Goal: Task Accomplishment & Management: Use online tool/utility

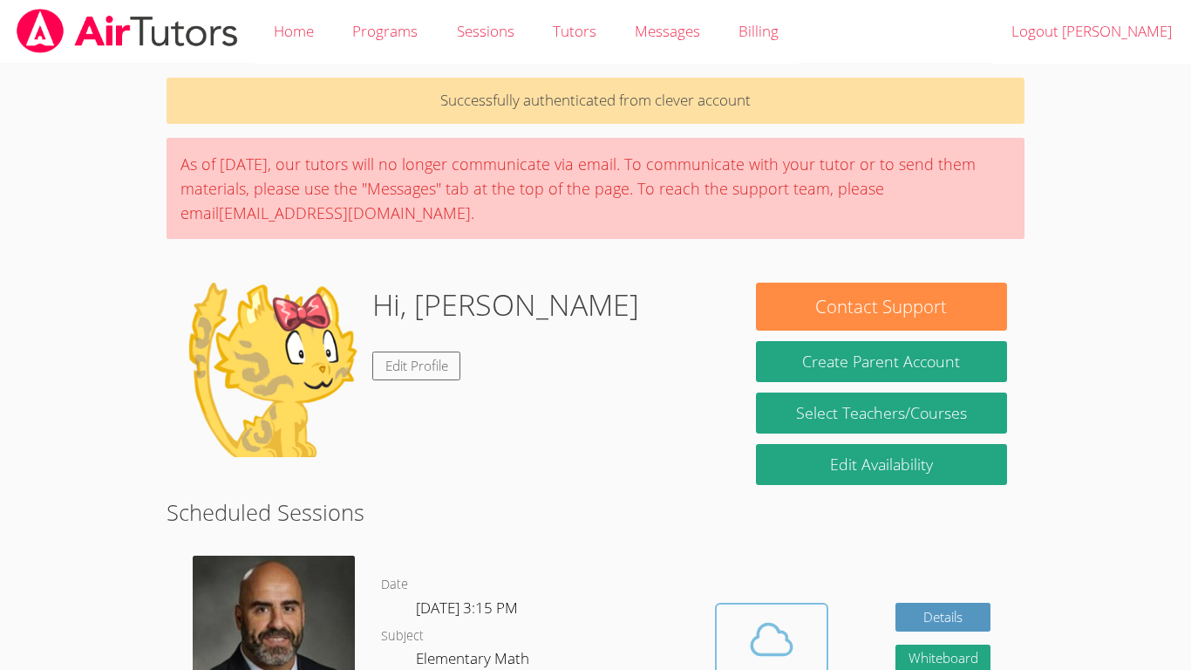
click at [783, 620] on icon at bounding box center [771, 639] width 49 height 49
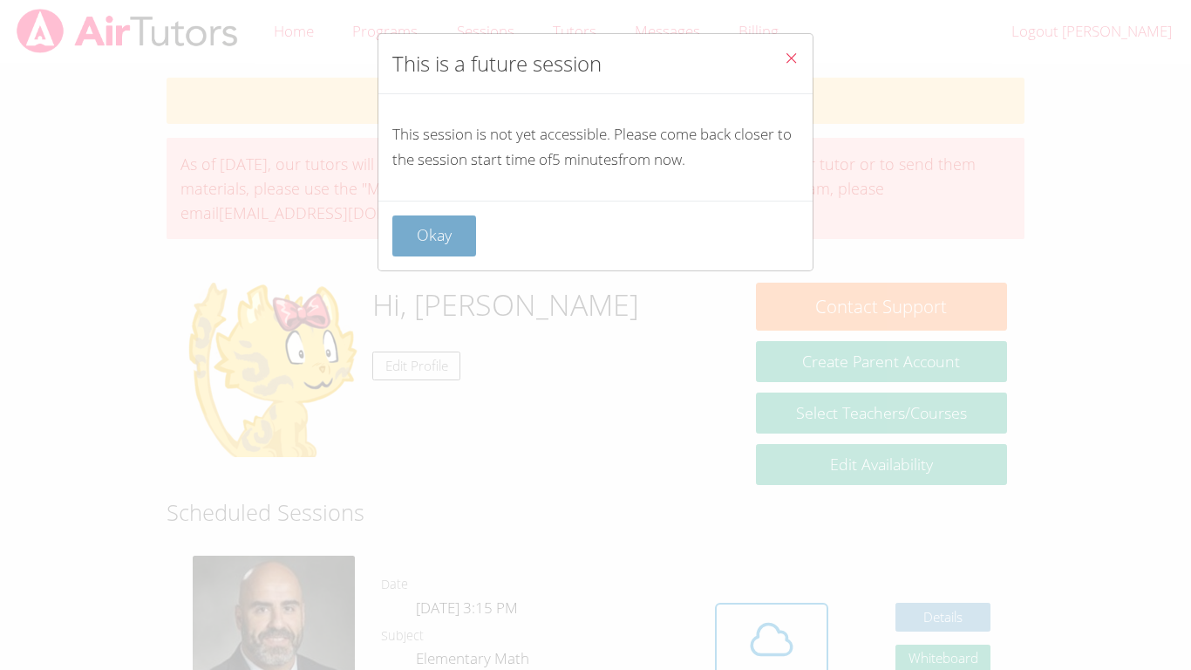
click at [459, 240] on button "Okay" at bounding box center [434, 235] width 84 height 41
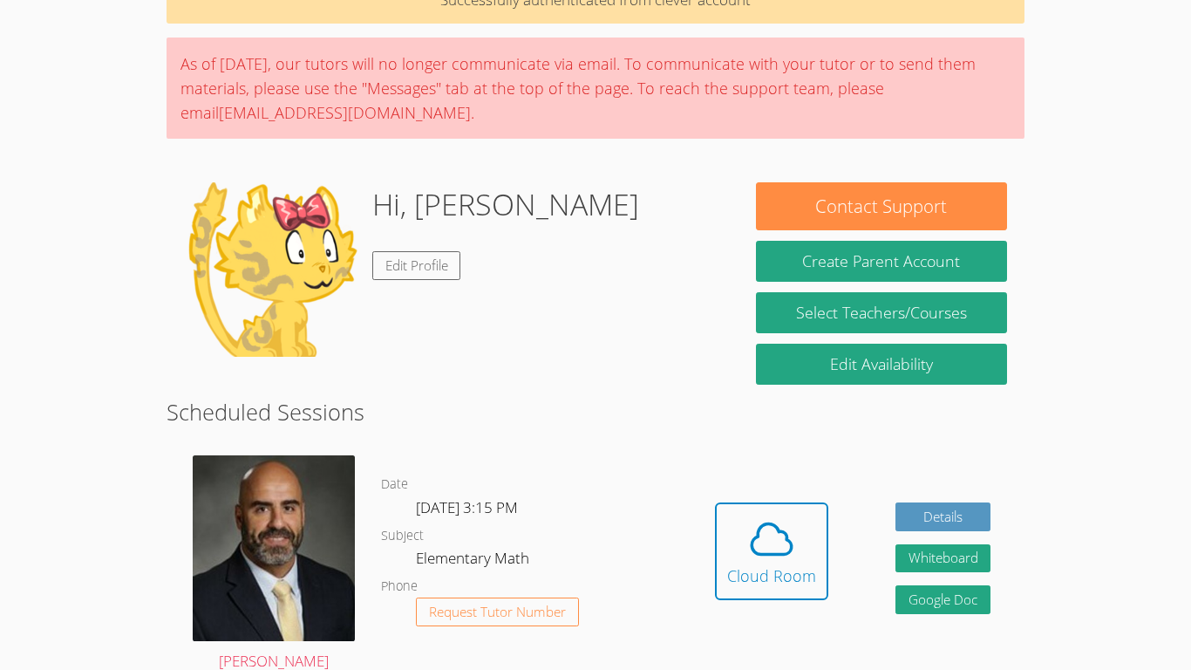
scroll to position [170, 0]
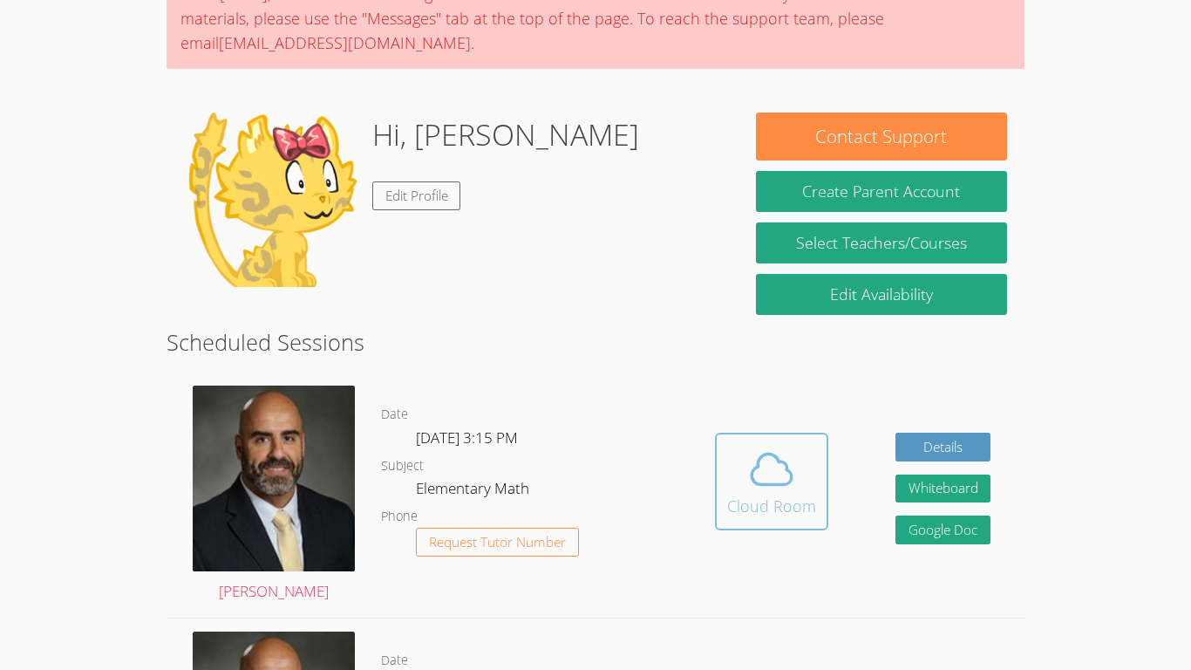
click at [814, 495] on button "Cloud Room" at bounding box center [771, 481] width 113 height 98
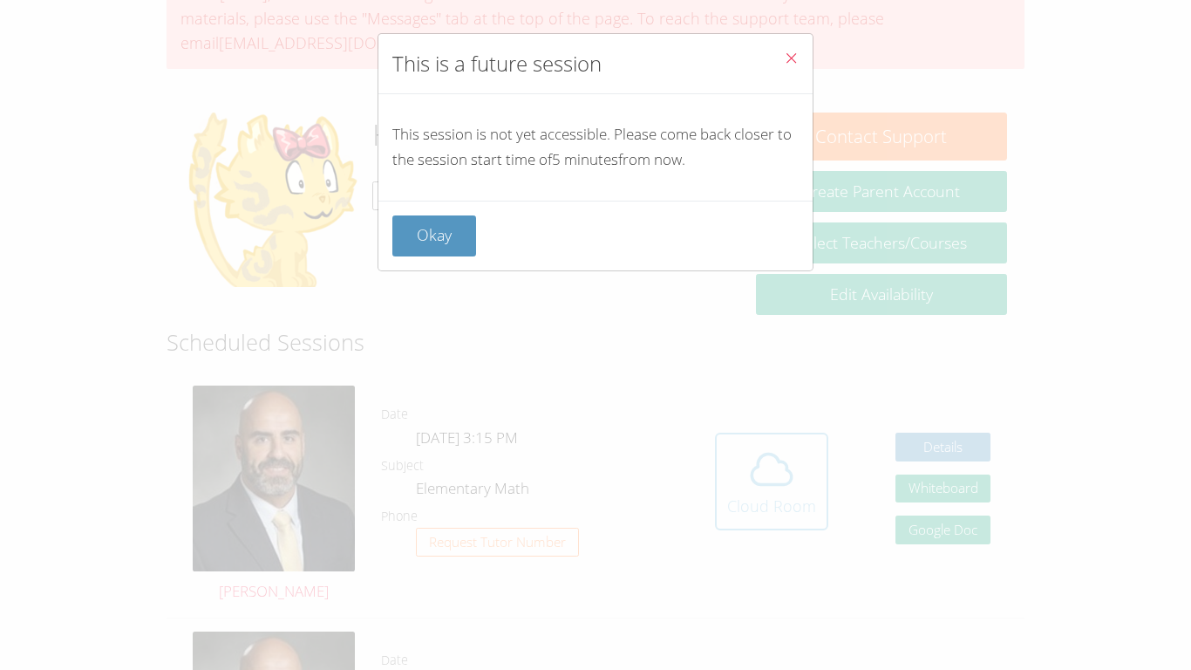
click at [814, 495] on div "This is a future session This session is not yet accessible. Please come back c…" at bounding box center [595, 335] width 1191 height 670
click at [786, 65] on icon "Close" at bounding box center [791, 58] width 15 height 15
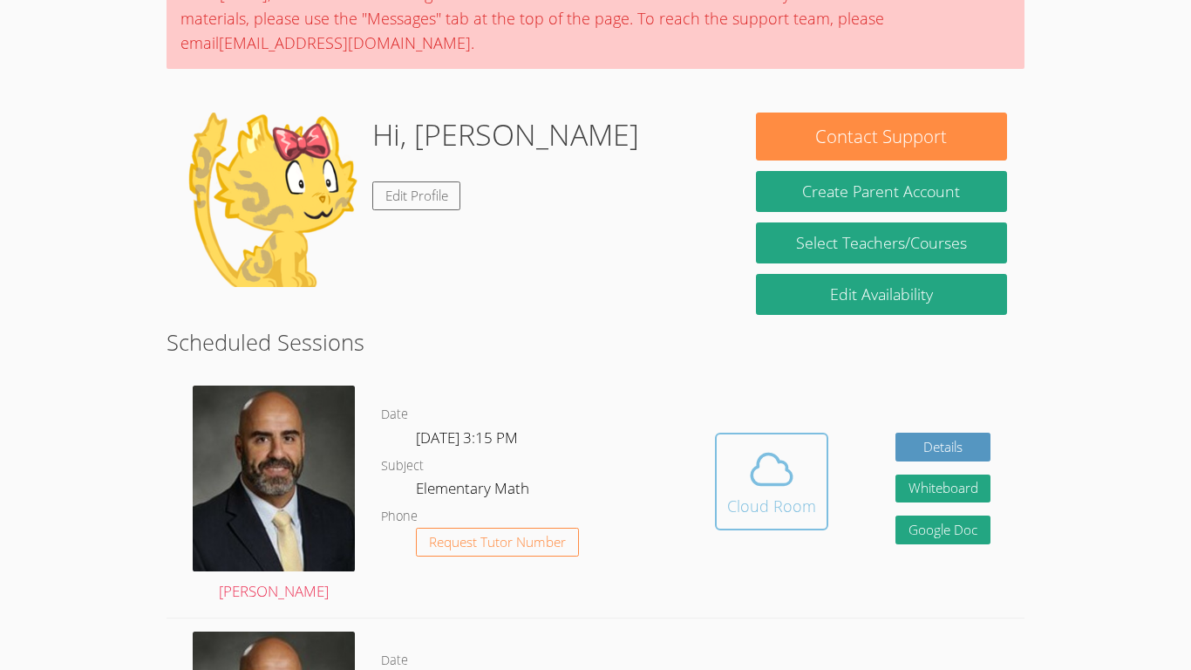
click at [771, 500] on div "Cloud Room" at bounding box center [771, 505] width 89 height 24
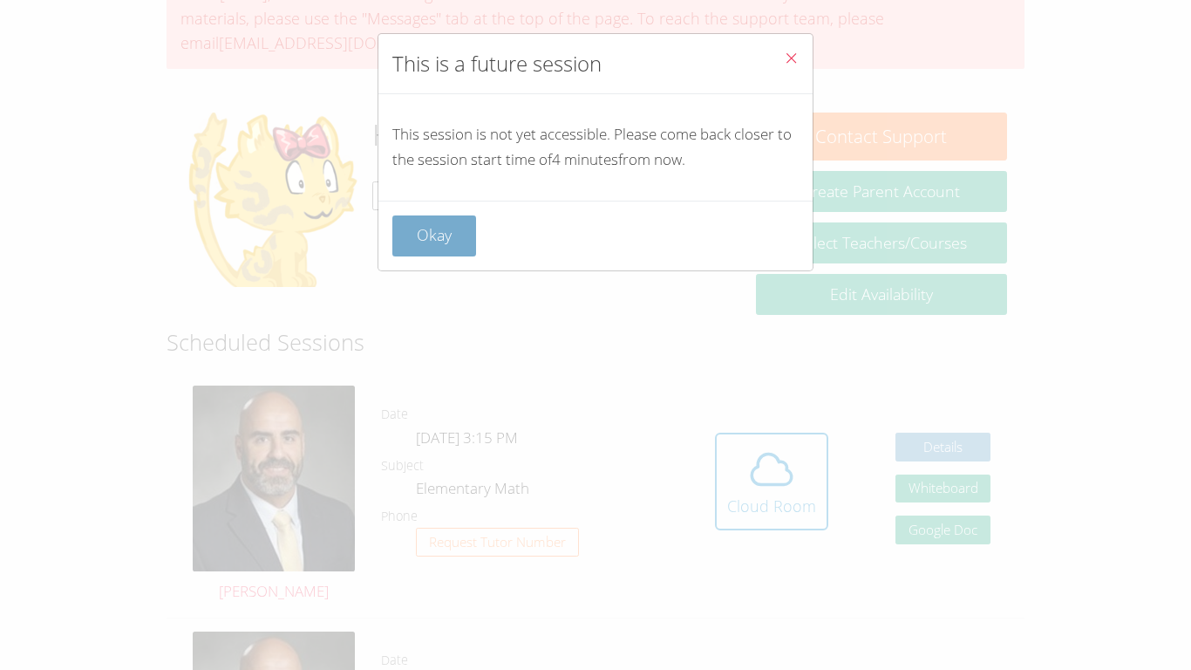
click at [457, 241] on button "Okay" at bounding box center [434, 235] width 84 height 41
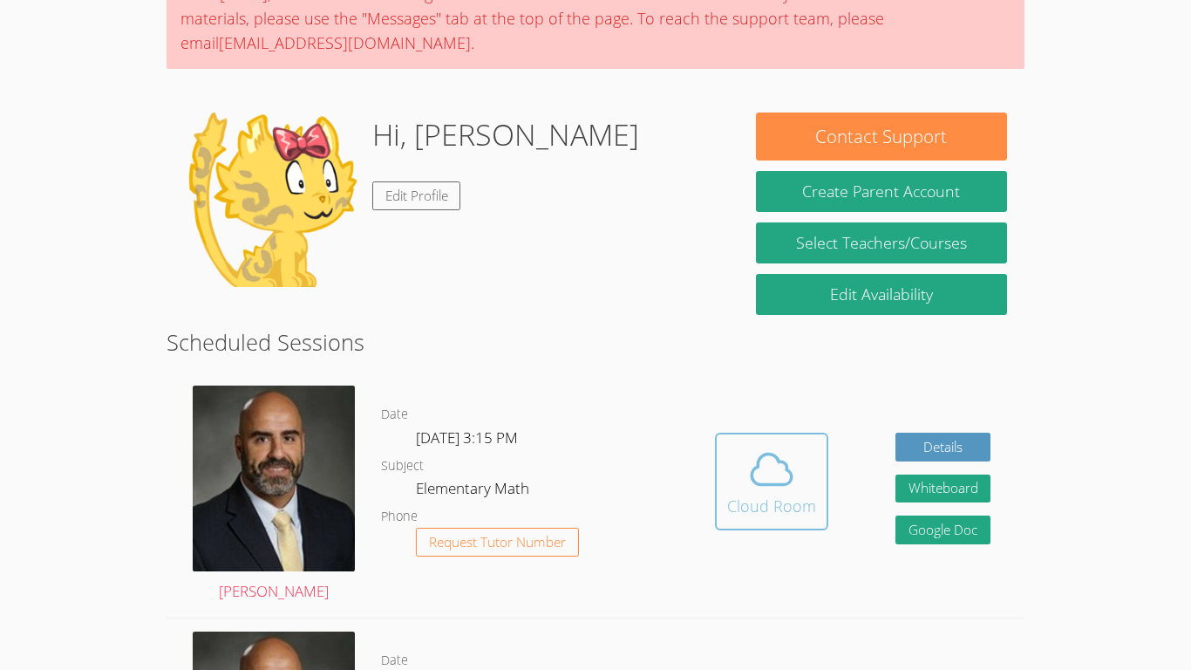
click at [777, 484] on icon at bounding box center [771, 469] width 40 height 31
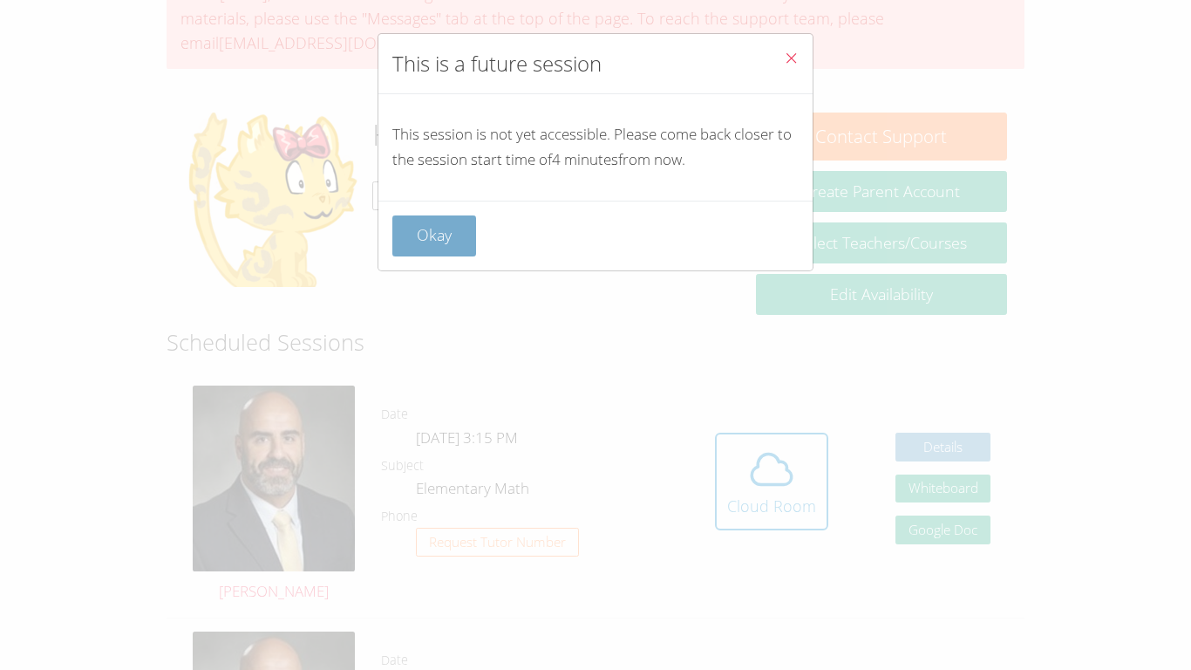
click at [442, 219] on button "Okay" at bounding box center [434, 235] width 84 height 41
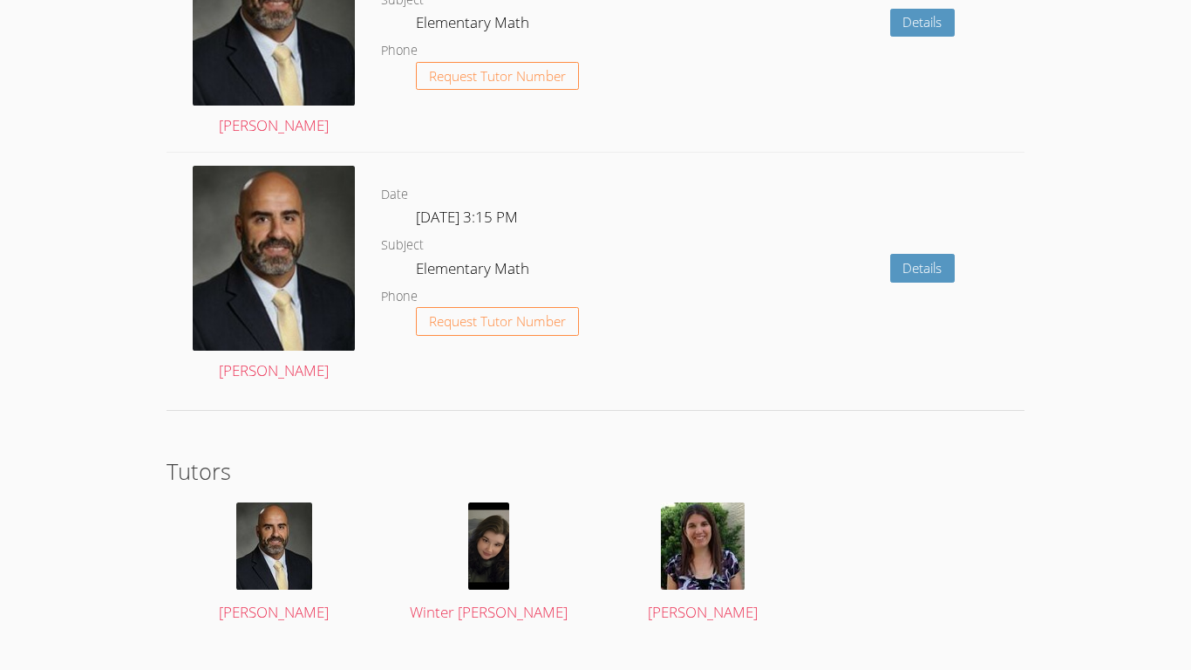
scroll to position [2634, 0]
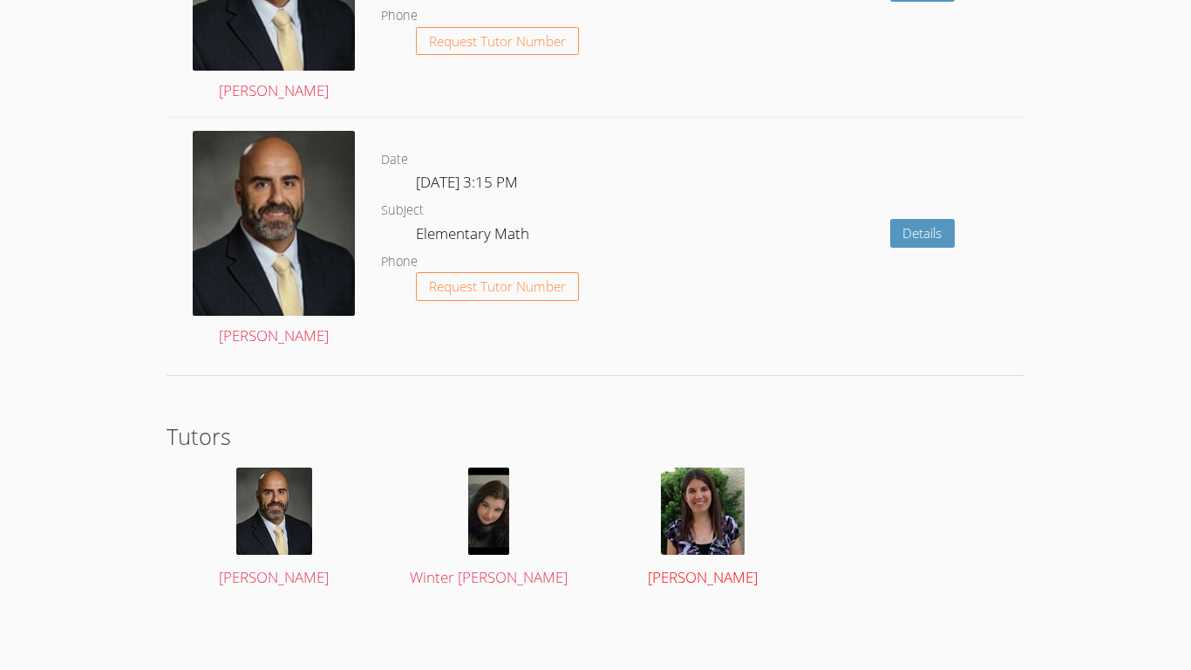
click at [675, 500] on img at bounding box center [703, 510] width 84 height 87
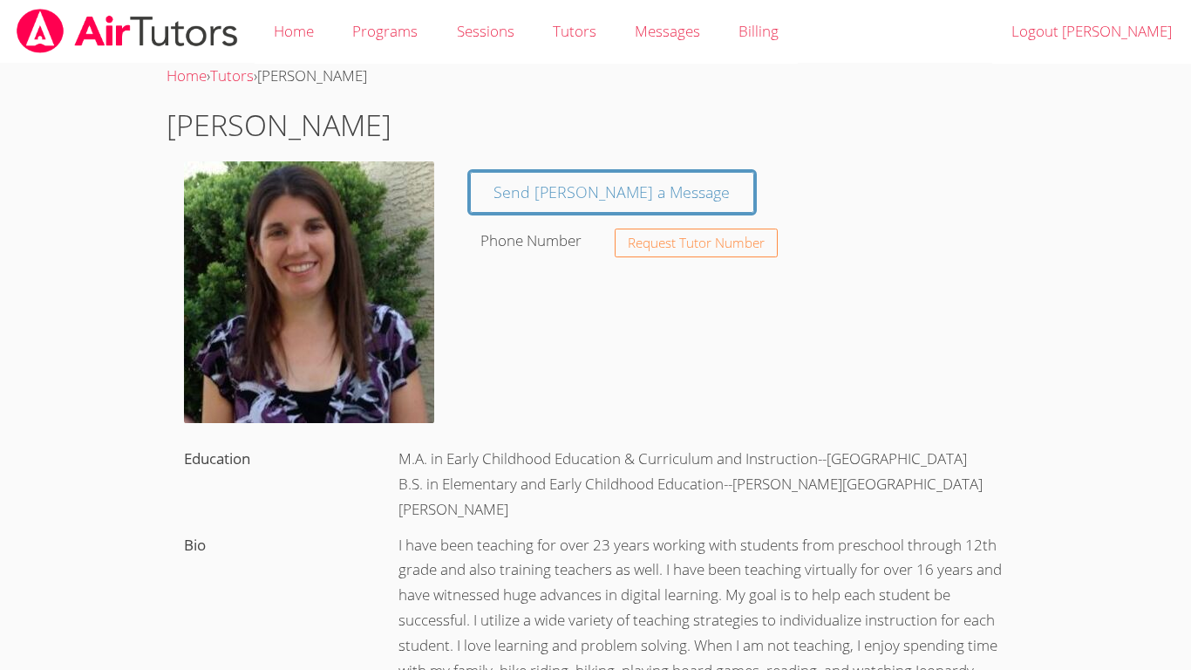
scroll to position [2634, 0]
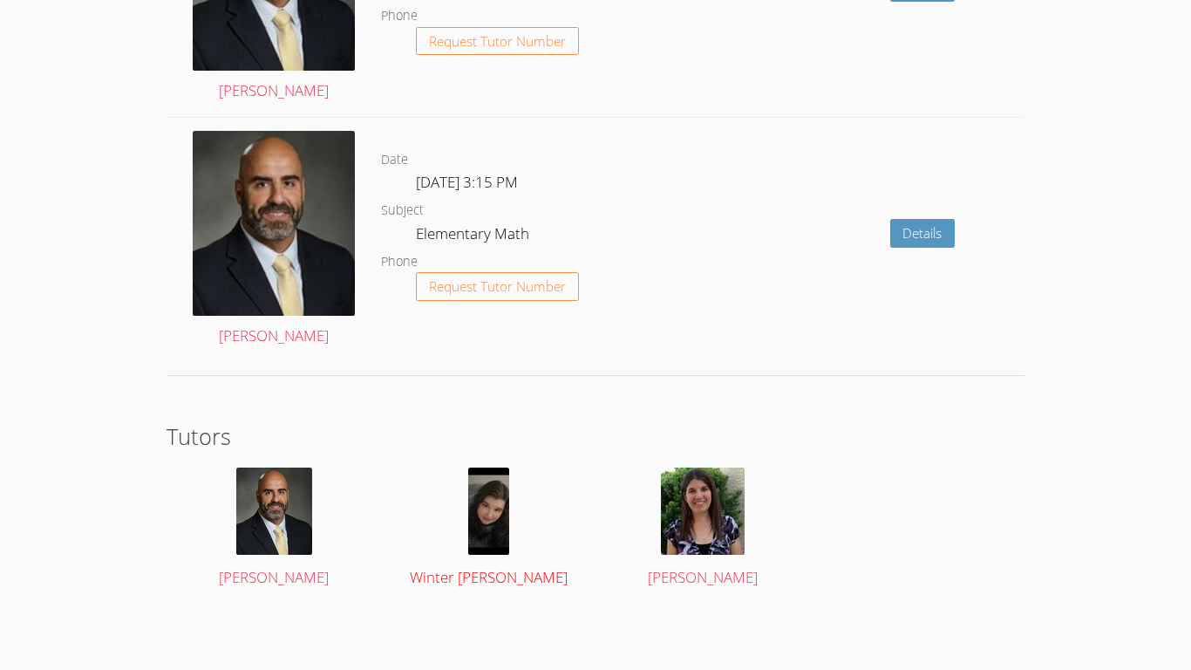
click at [483, 504] on img at bounding box center [488, 510] width 41 height 87
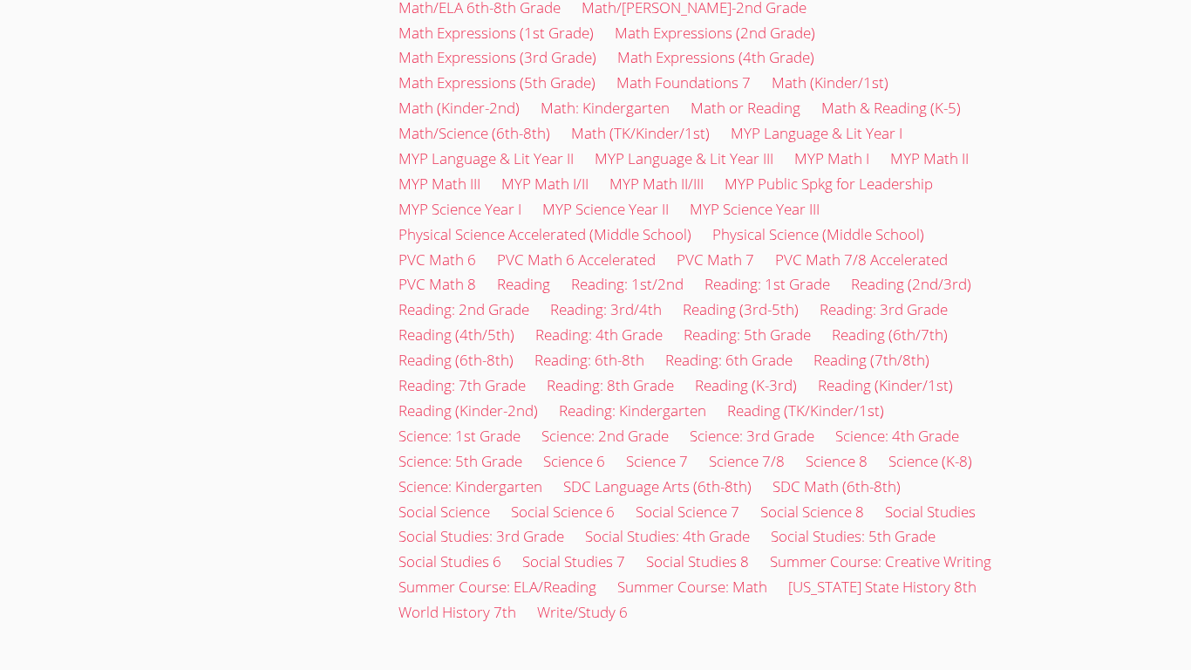
scroll to position [1217, 0]
click at [771, 536] on link "Social Studies: 5th Grade" at bounding box center [853, 535] width 165 height 20
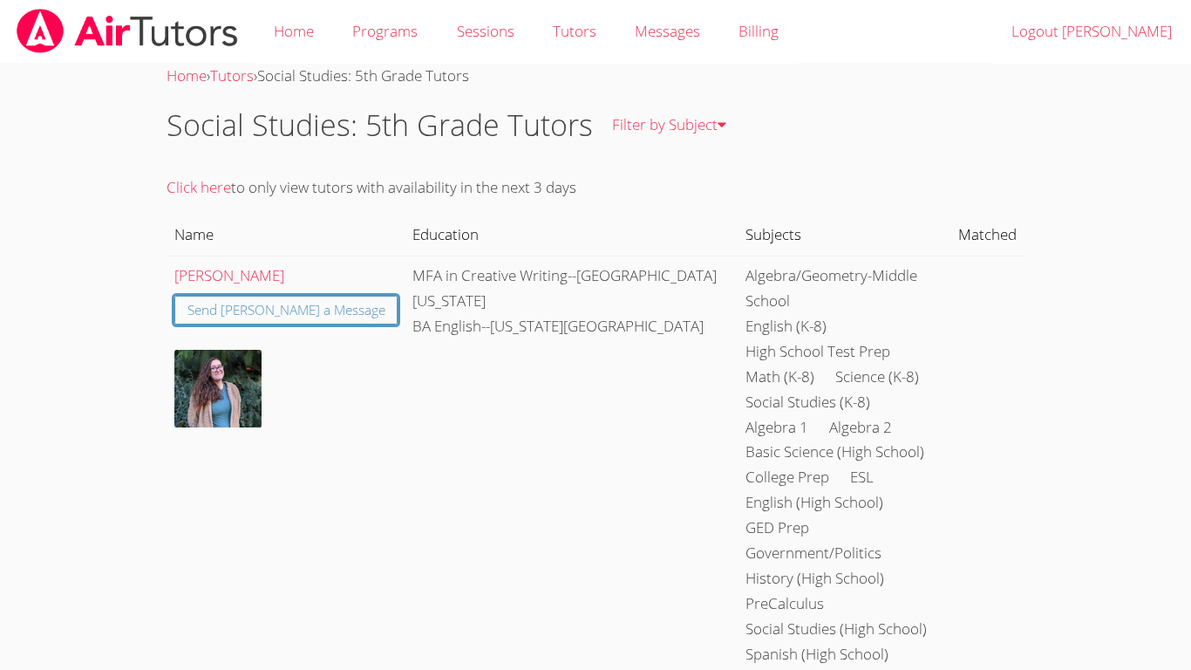
click at [217, 403] on img at bounding box center [217, 389] width 87 height 78
click at [295, 17] on link "Home" at bounding box center [294, 32] width 78 height 64
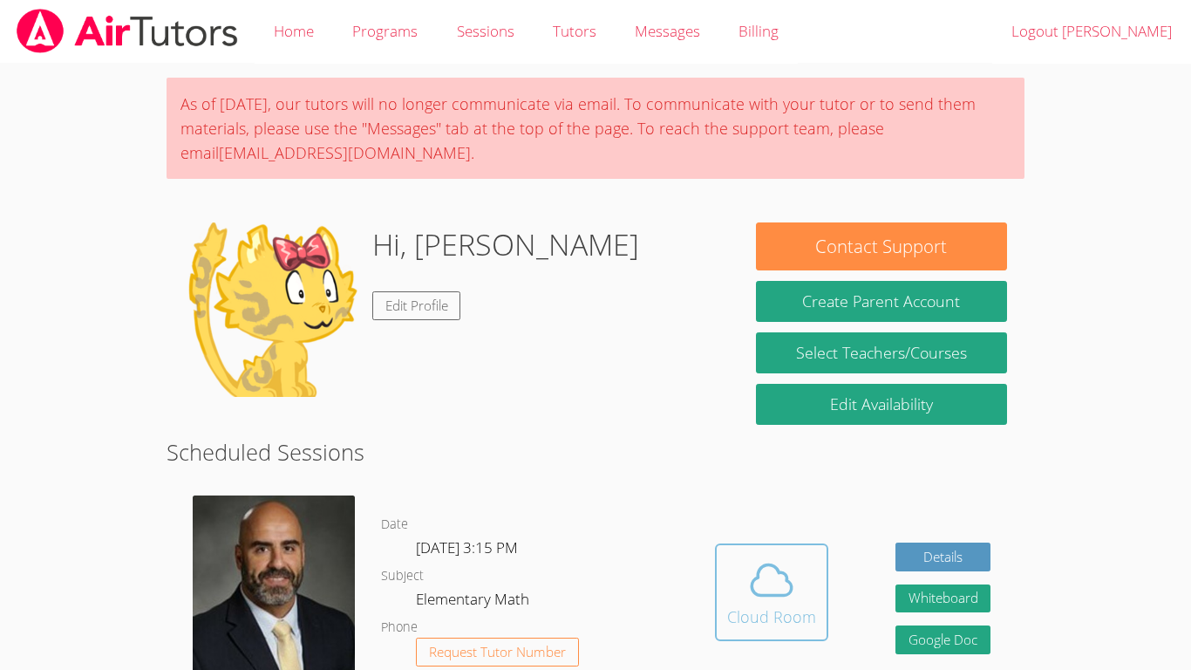
click at [723, 588] on button "Cloud Room" at bounding box center [771, 592] width 113 height 98
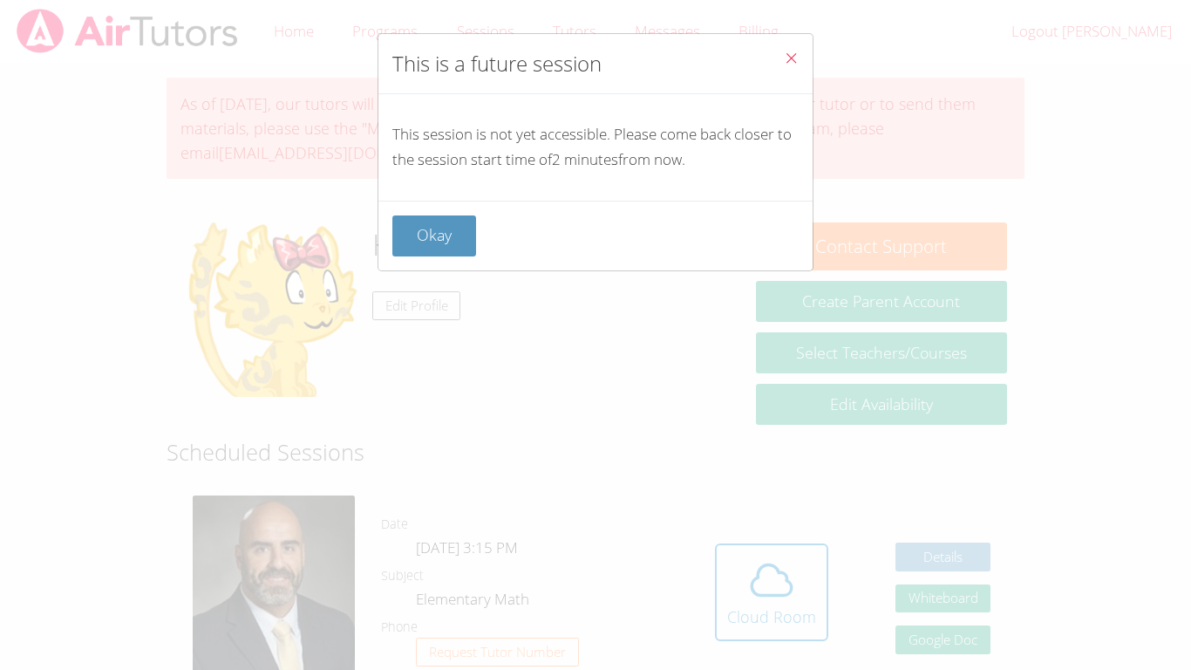
click at [729, 581] on div "This is a future session This session is not yet accessible. Please come back c…" at bounding box center [595, 335] width 1191 height 670
click at [792, 73] on button "Close" at bounding box center [791, 60] width 43 height 53
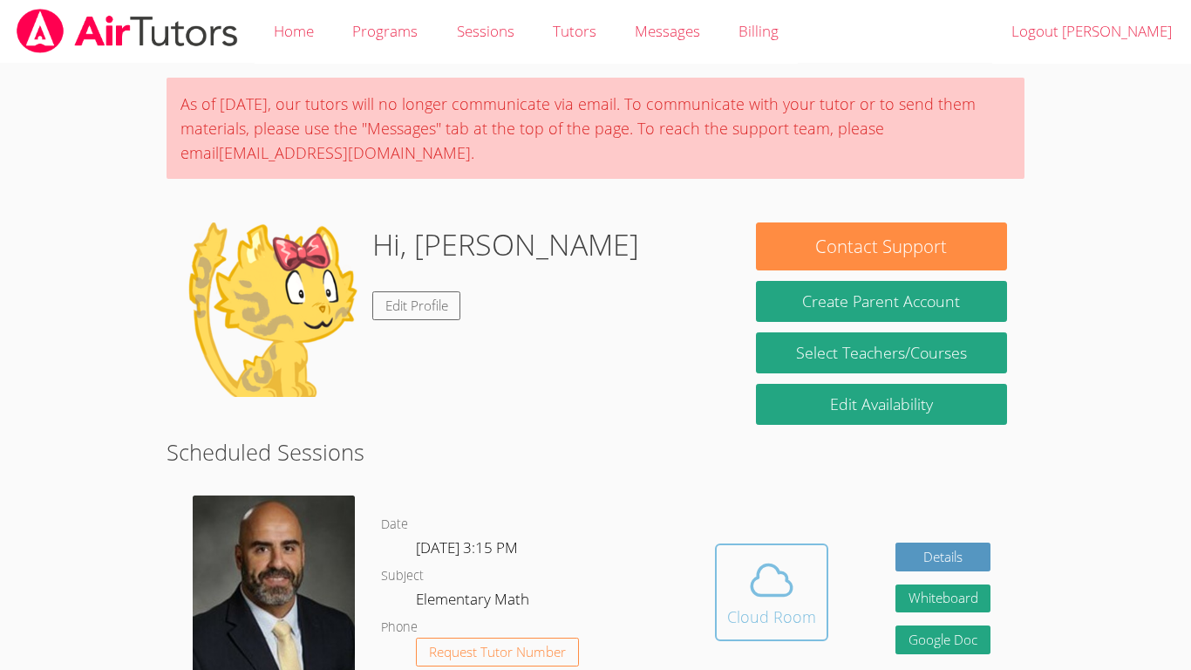
click at [747, 568] on icon at bounding box center [771, 579] width 49 height 49
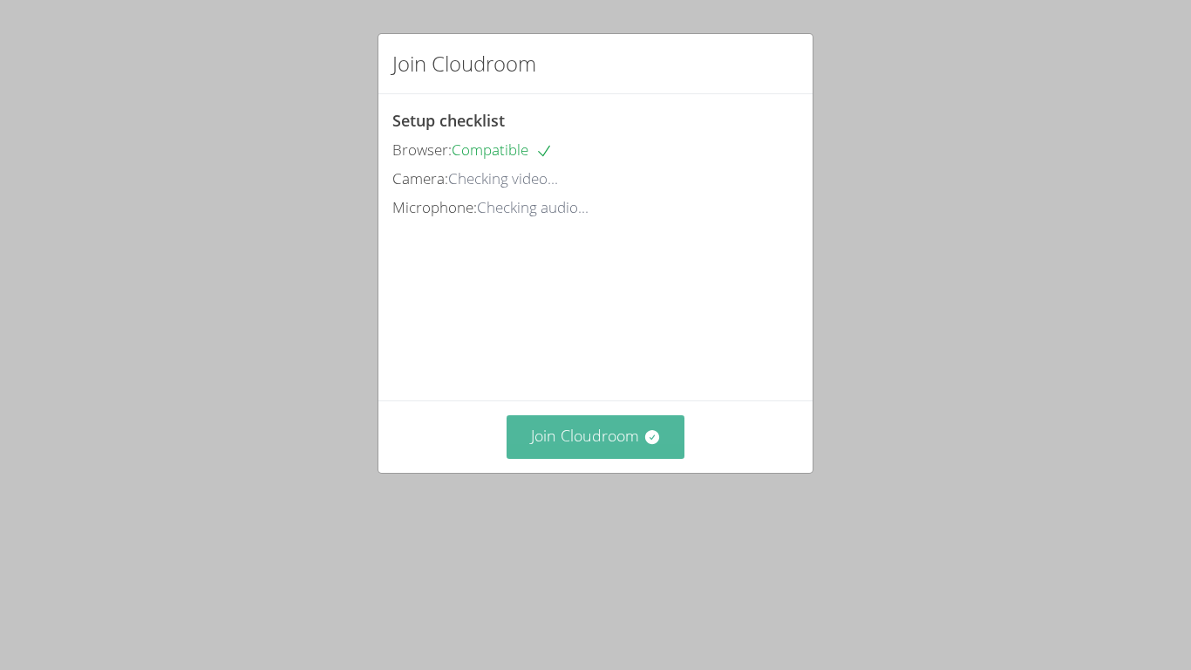
click at [637, 458] on button "Join Cloudroom" at bounding box center [595, 436] width 179 height 43
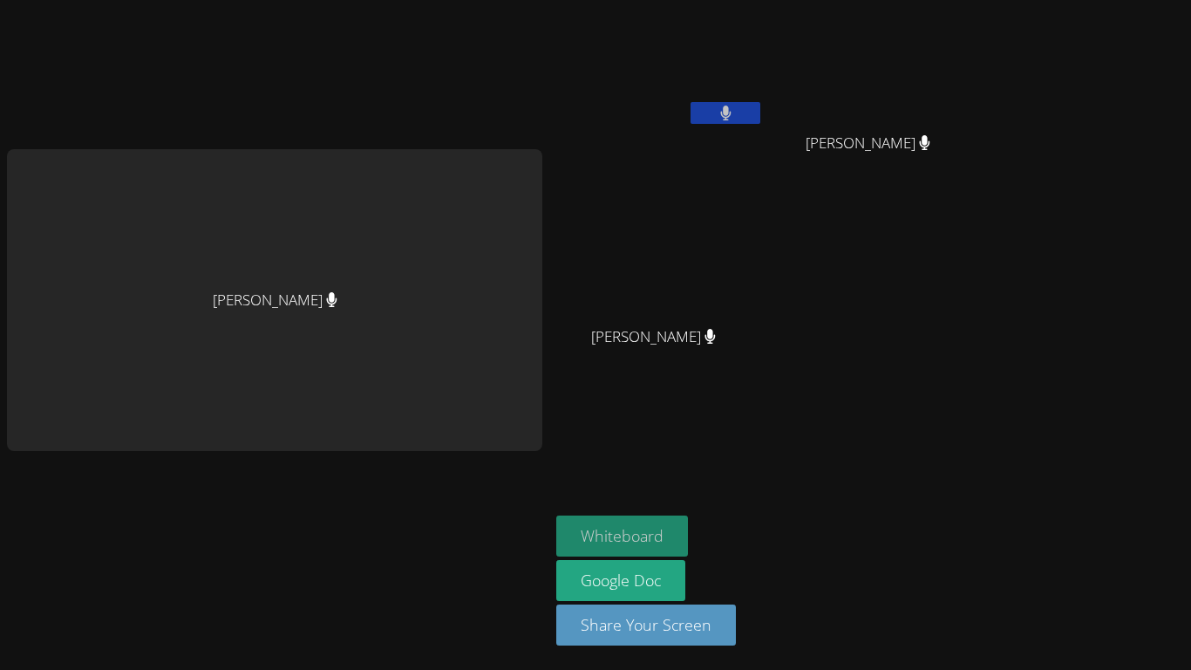
click at [643, 534] on button "Whiteboard" at bounding box center [622, 535] width 132 height 41
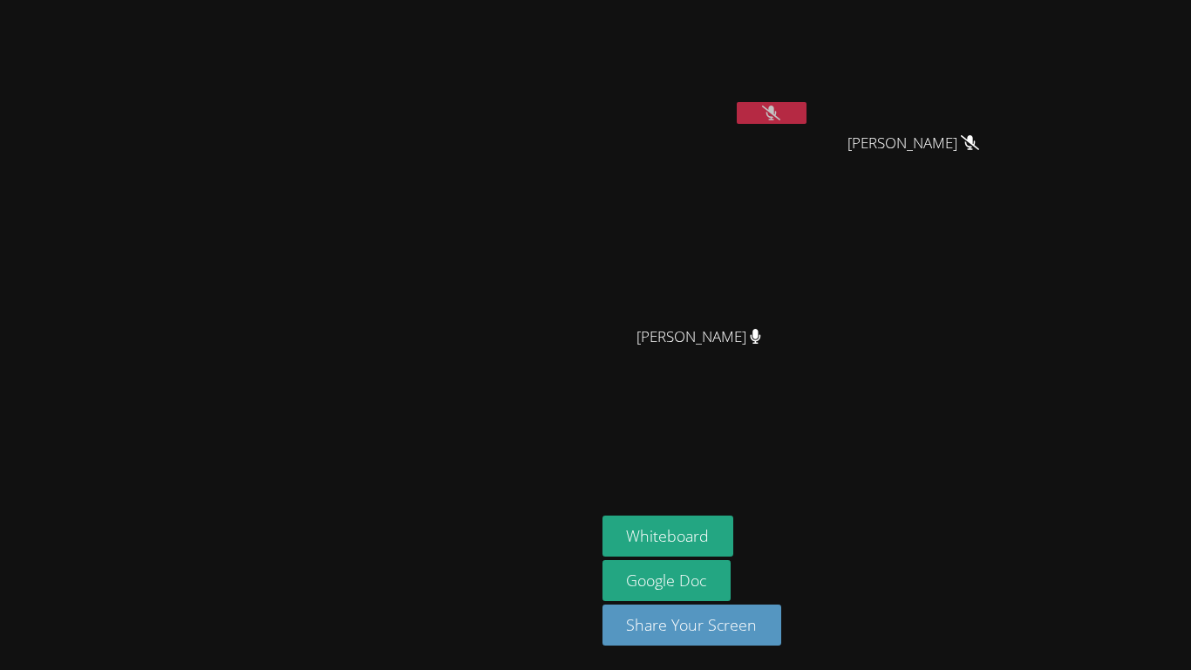
click at [780, 116] on icon at bounding box center [771, 112] width 18 height 15
click at [810, 128] on div "Ashanti Howard" at bounding box center [705, 69] width 207 height 125
click at [1031, 0] on aside "Ashanti Howard Dalanee Grigsby Dalanee Grigsby Whiteboard Google Doc Share Your…" at bounding box center [813, 335] width 436 height 670
click at [806, 106] on button at bounding box center [772, 113] width 70 height 22
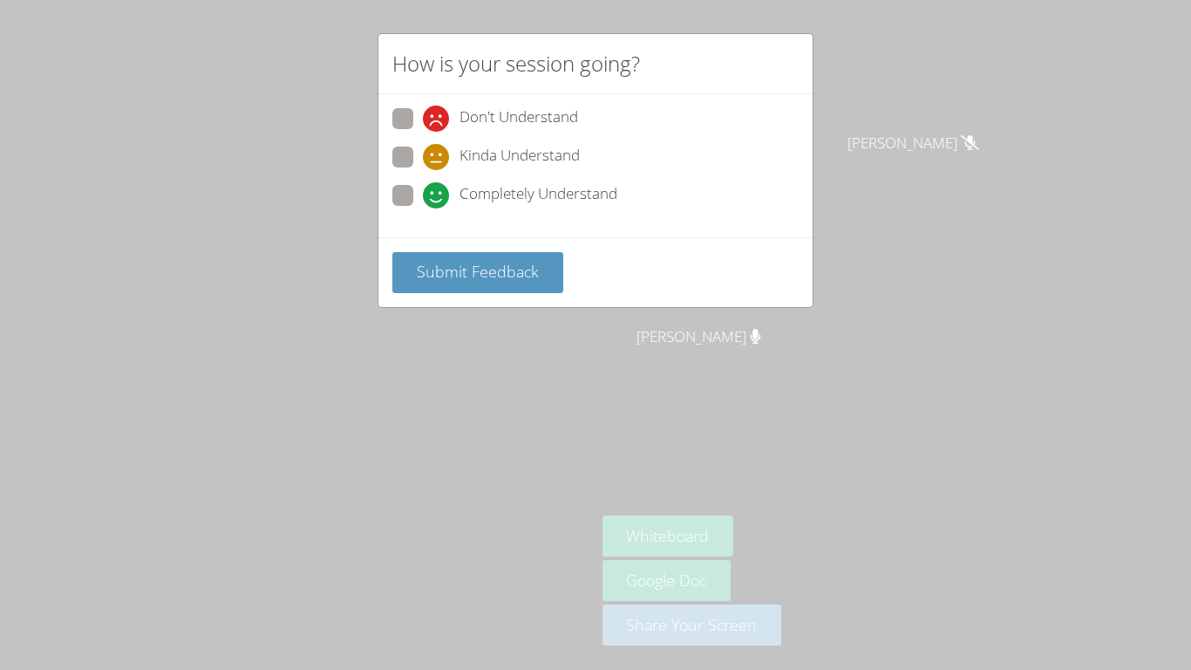
click at [529, 201] on span "Completely Understand" at bounding box center [538, 195] width 158 height 26
click at [438, 200] on input "Completely Understand" at bounding box center [430, 192] width 15 height 15
radio input "true"
click at [423, 170] on span at bounding box center [423, 170] width 0 height 0
click at [423, 161] on input "Kinda Understand" at bounding box center [430, 153] width 15 height 15
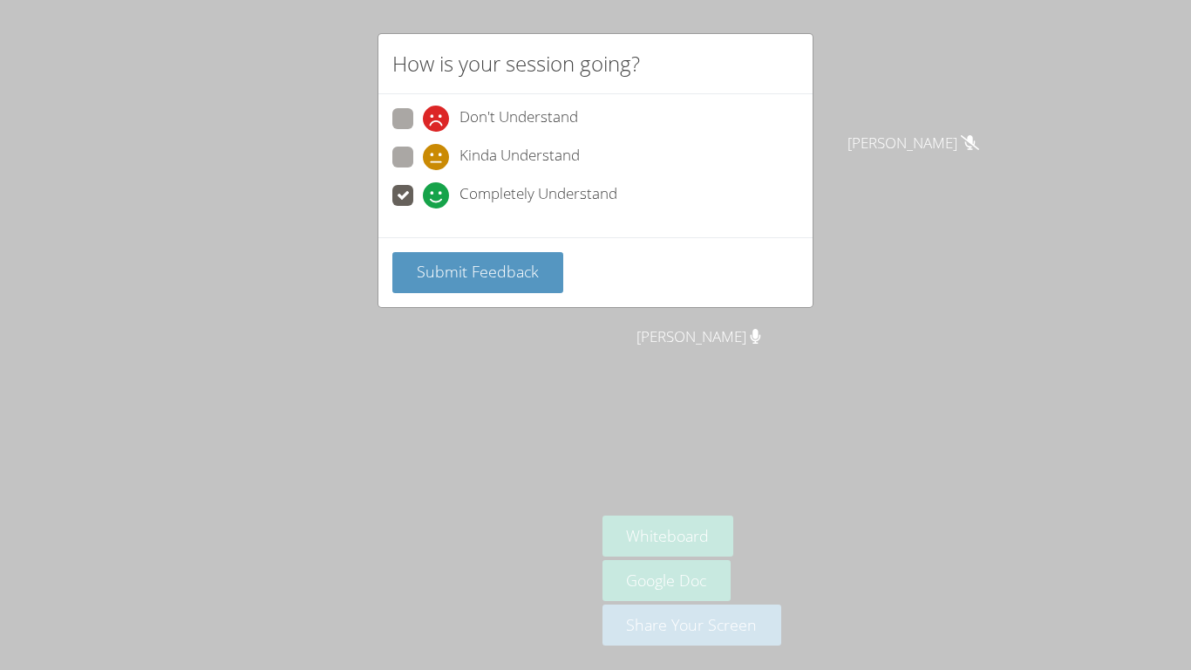
radio input "true"
click at [474, 287] on button "Submit Feedback" at bounding box center [477, 272] width 171 height 41
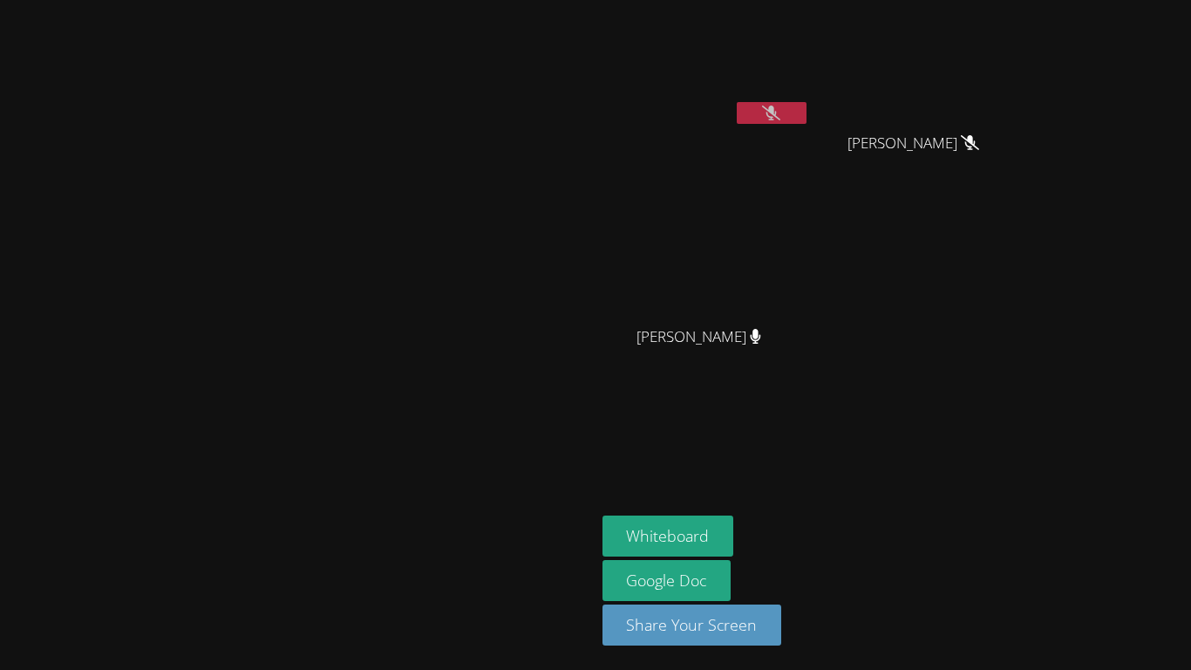
click at [428, 307] on video at bounding box center [298, 300] width 262 height 327
click at [806, 110] on button at bounding box center [772, 113] width 70 height 22
